Goal: Task Accomplishment & Management: Use online tool/utility

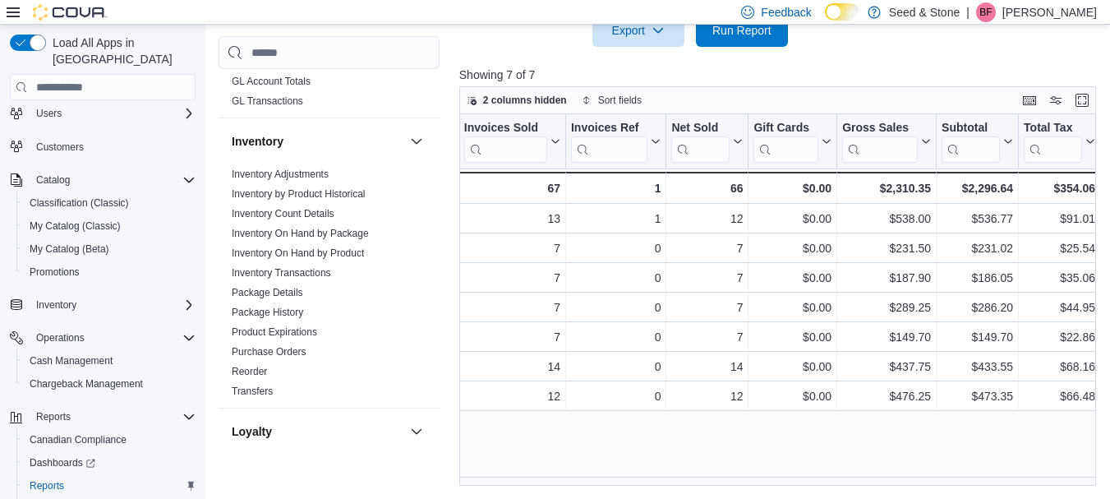
scroll to position [653, 0]
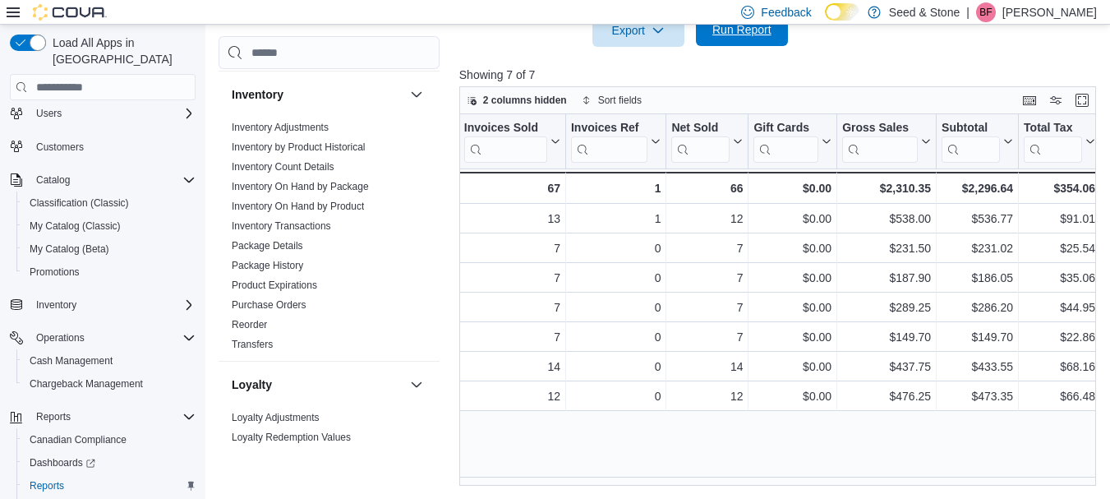
click at [755, 33] on span "Run Report" at bounding box center [742, 29] width 59 height 16
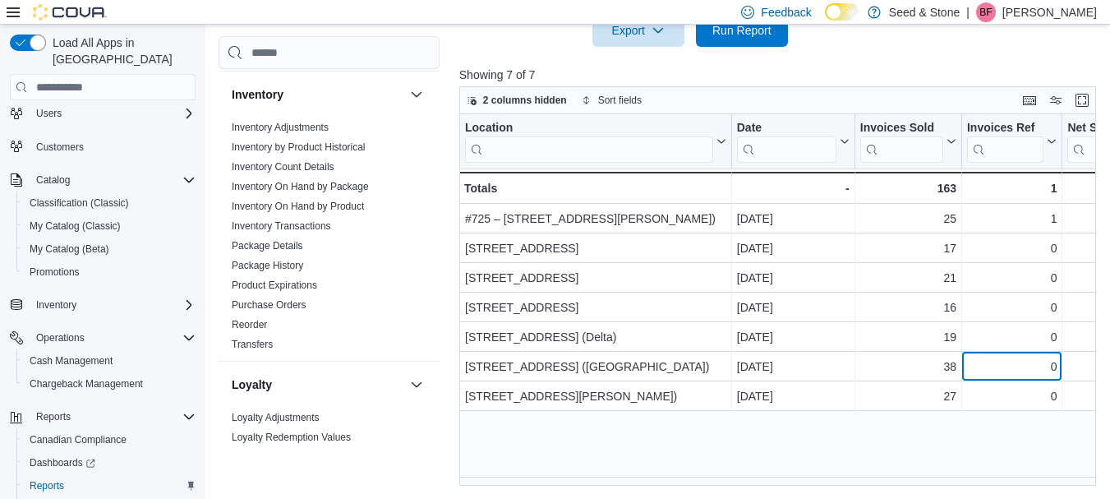
click at [971, 370] on div "0" at bounding box center [1012, 367] width 90 height 20
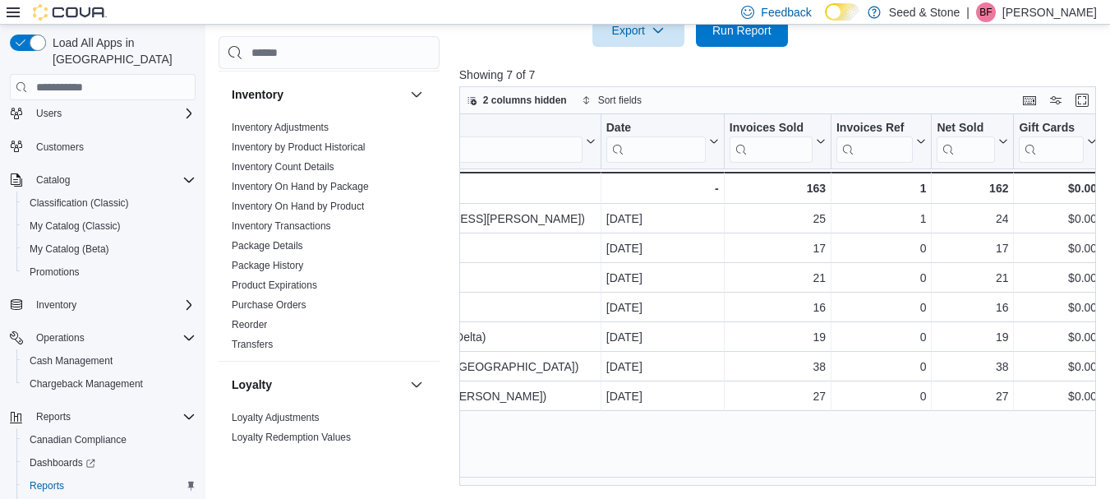
scroll to position [0, 312]
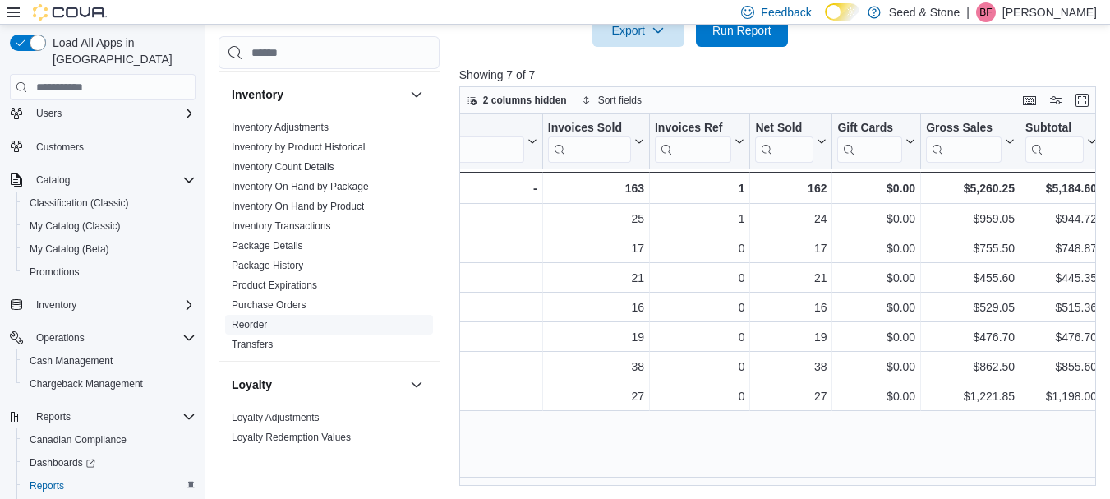
click at [256, 320] on link "Reorder" at bounding box center [249, 326] width 35 height 12
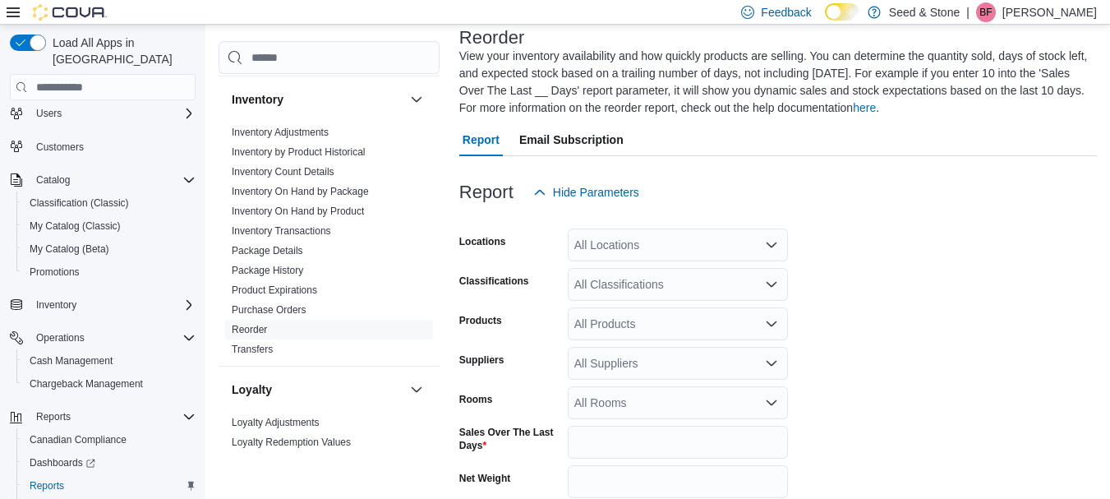
scroll to position [90, 0]
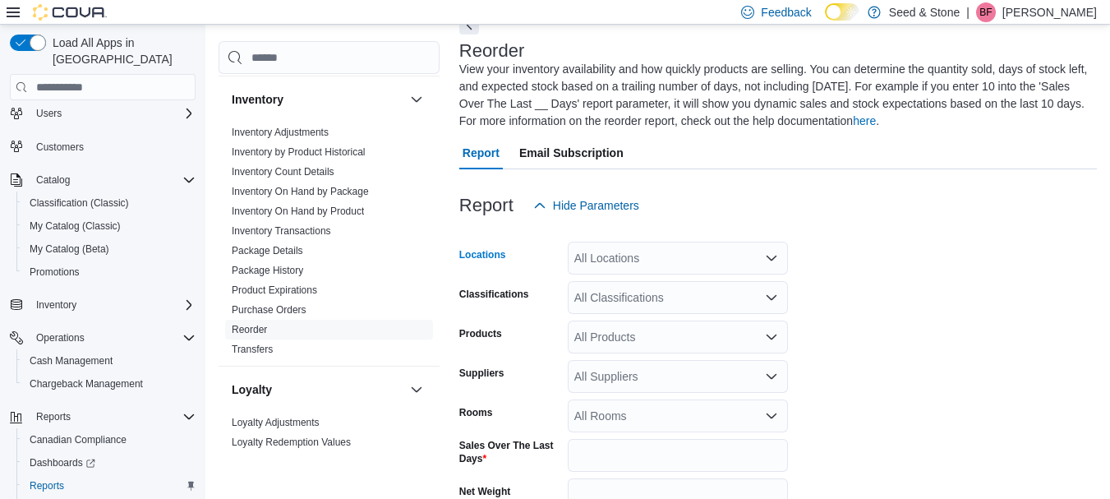
click at [772, 256] on icon "Open list of options" at bounding box center [771, 257] width 13 height 13
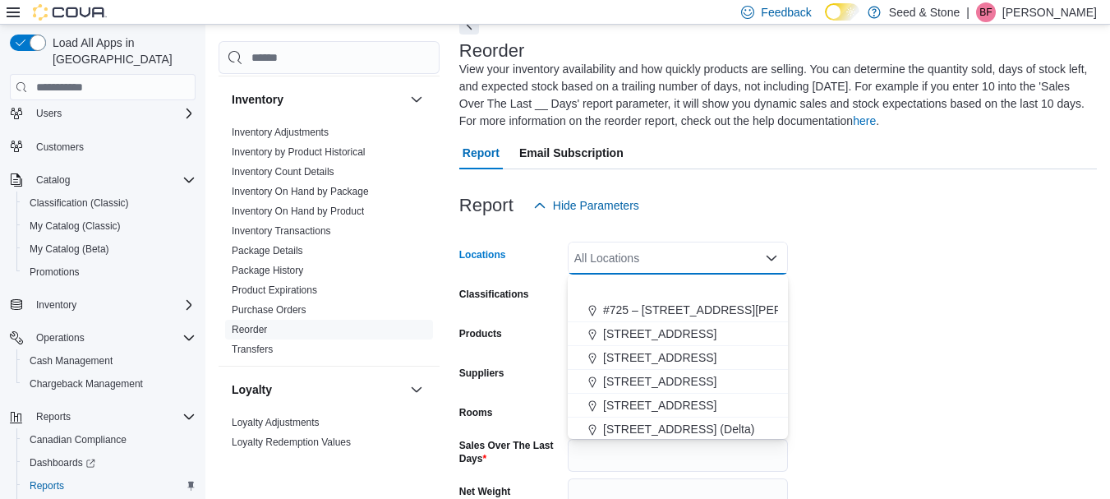
scroll to position [74, 0]
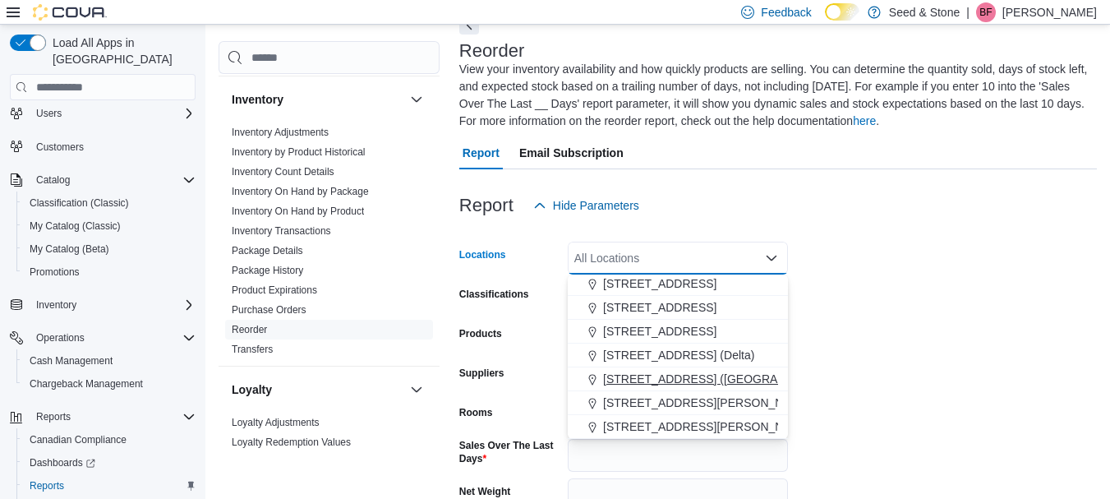
click at [689, 375] on span "[STREET_ADDRESS] ([GEOGRAPHIC_DATA])" at bounding box center [725, 379] width 244 height 16
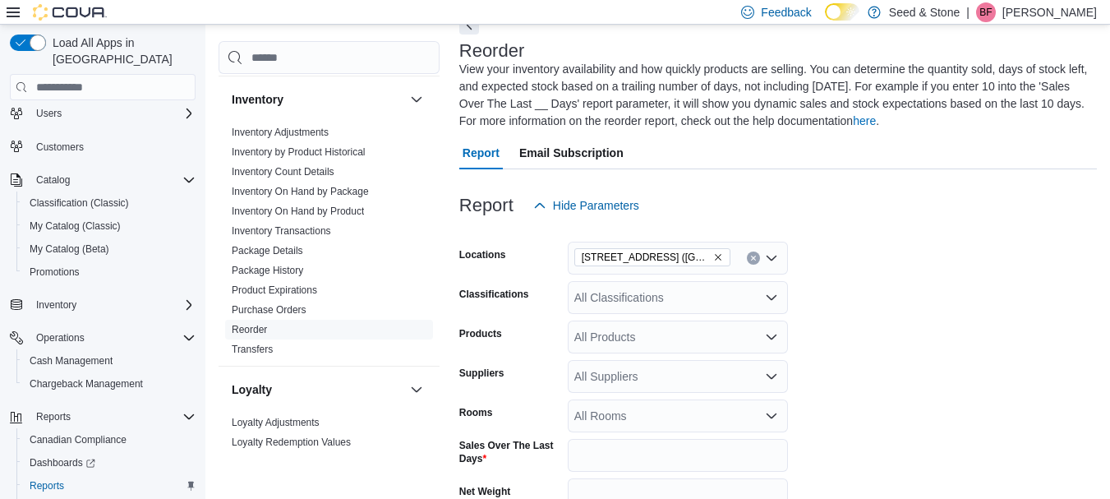
click at [926, 279] on form "Locations [STREET_ADDRESS]) Classifications All Classifications Products All Pr…" at bounding box center [778, 425] width 638 height 406
click at [772, 372] on icon "Open list of options" at bounding box center [771, 376] width 13 height 13
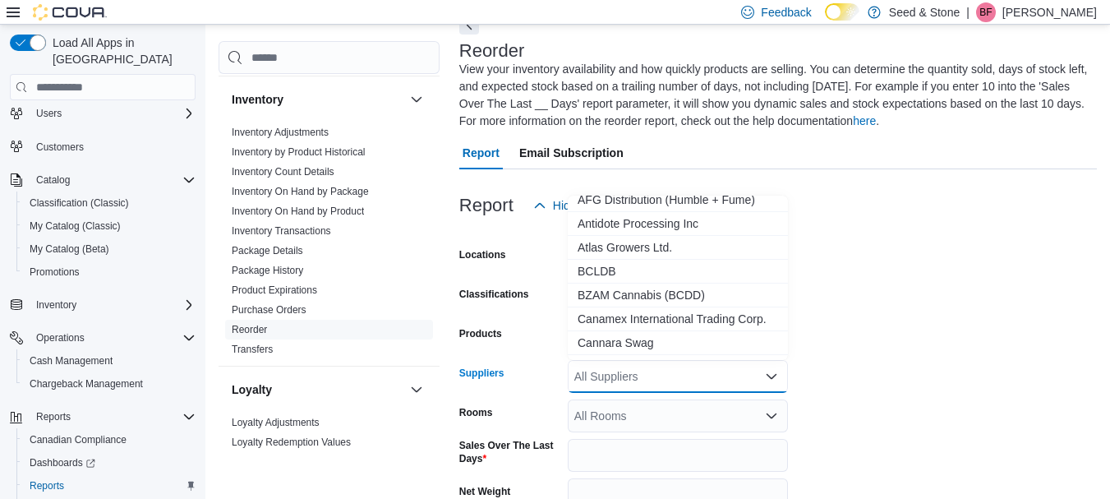
scroll to position [152, 0]
click at [599, 261] on span "BCLDB" at bounding box center [678, 269] width 201 height 16
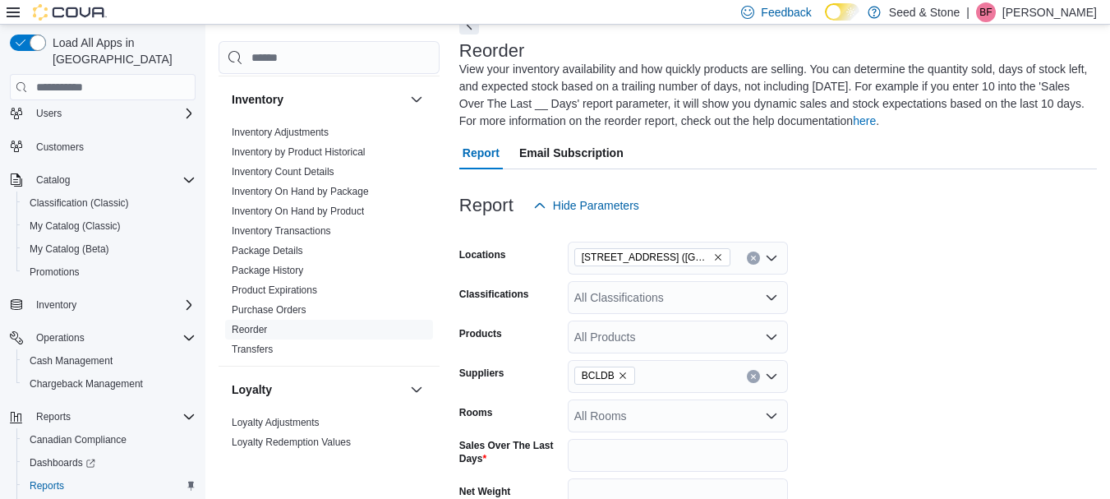
click at [877, 344] on form "Locations [STREET_ADDRESS]) Classifications All Classifications Products All Pr…" at bounding box center [778, 425] width 638 height 406
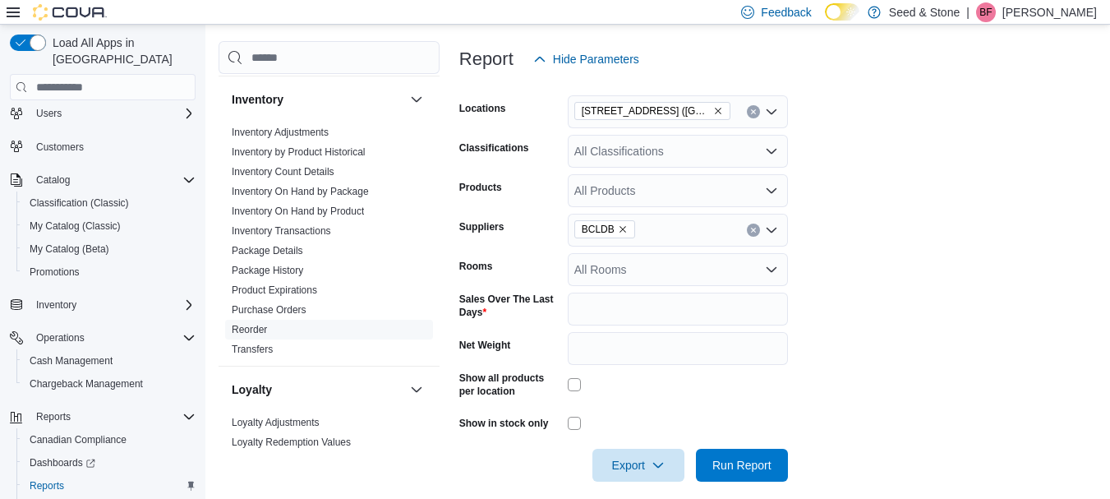
scroll to position [243, 0]
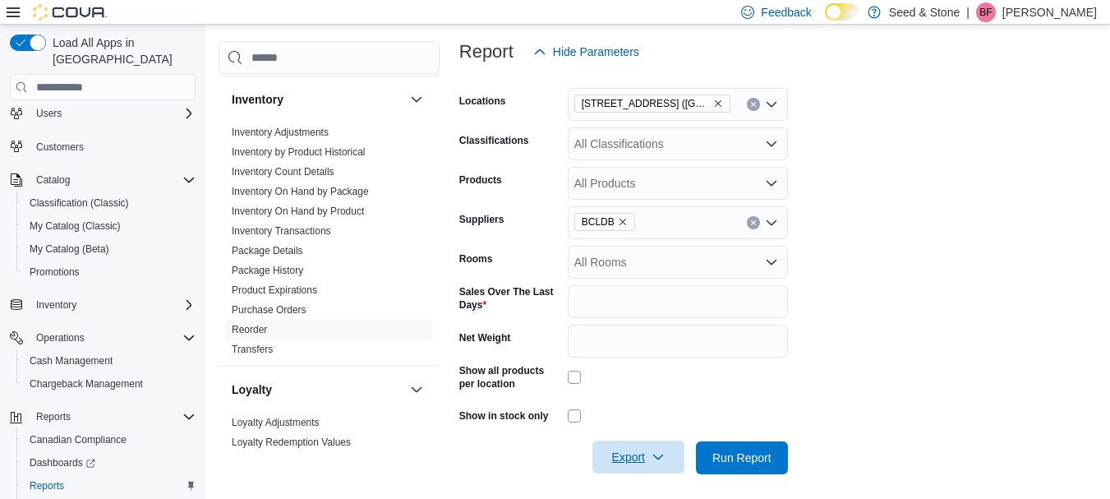
click at [638, 454] on span "Export" at bounding box center [638, 457] width 72 height 33
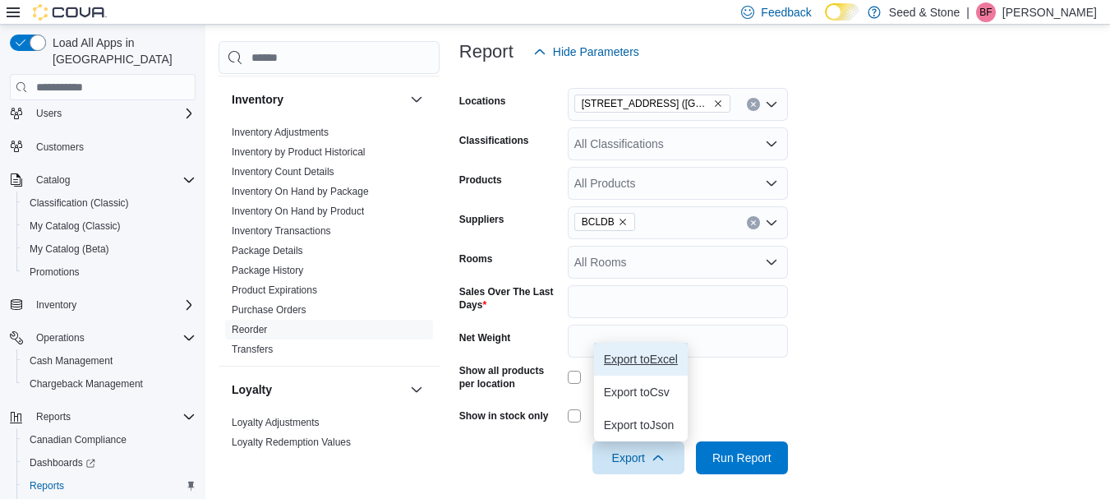
click at [657, 362] on span "Export to Excel" at bounding box center [641, 359] width 74 height 13
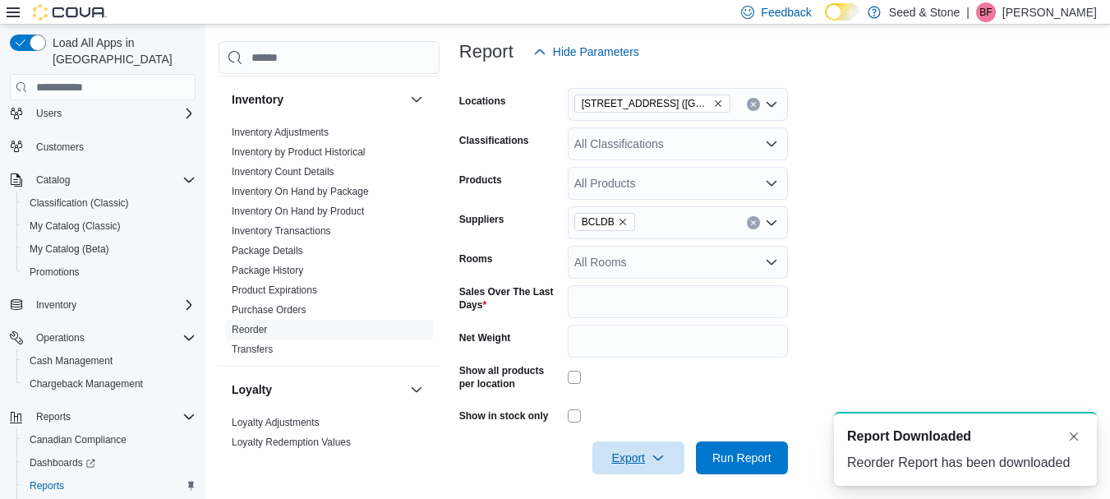
scroll to position [0, 0]
